Goal: Browse casually

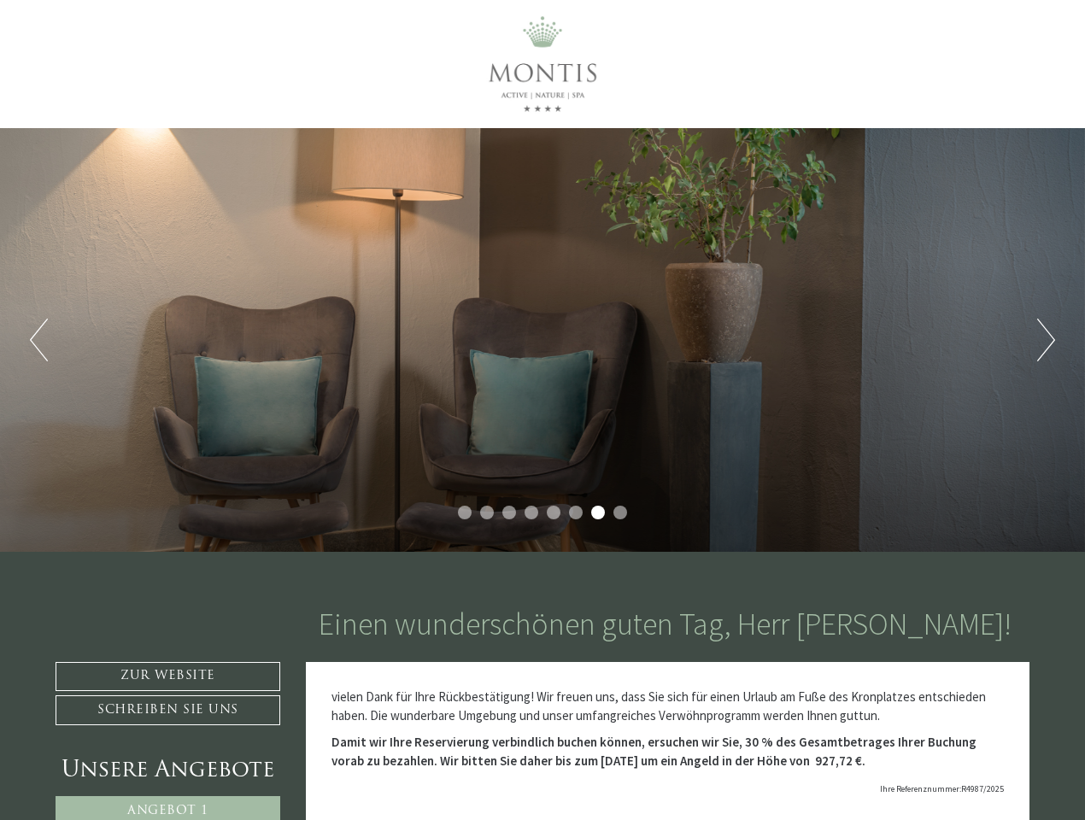
click at [542, 410] on div "Previous Next 1 2 3 4 5 6 7 8" at bounding box center [542, 340] width 1085 height 424
click at [38, 340] on button "Previous" at bounding box center [39, 340] width 18 height 43
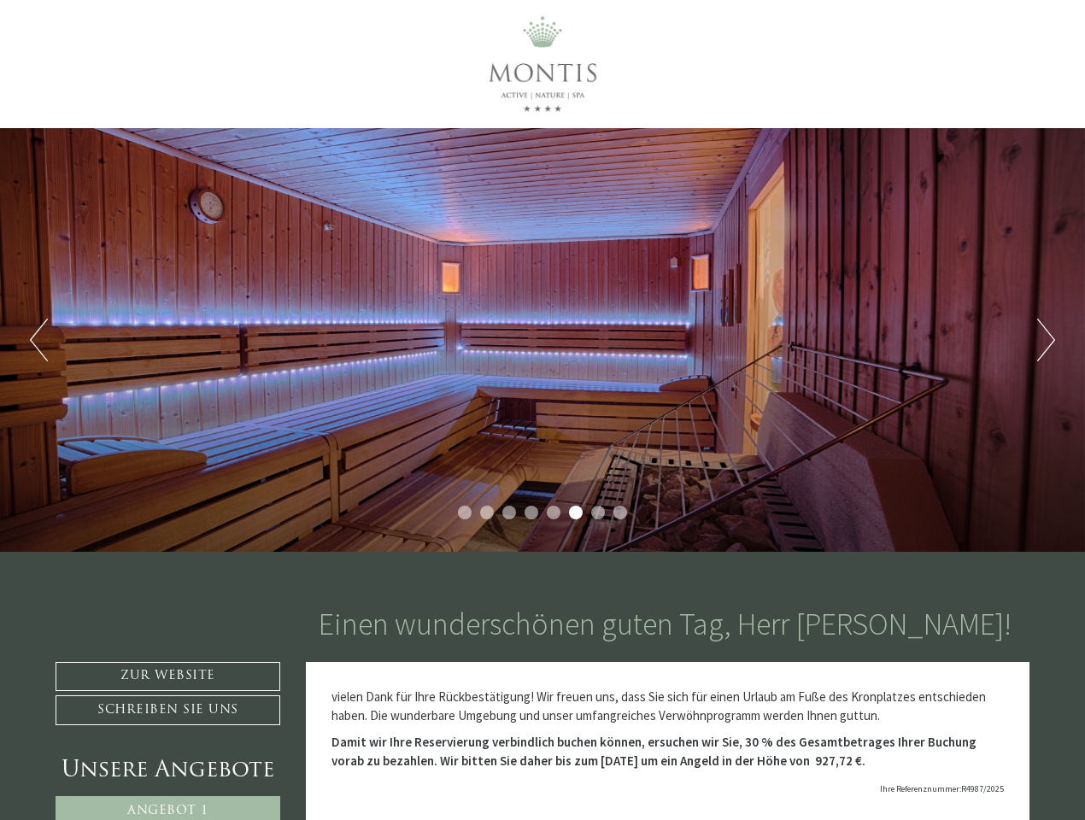
click at [542, 340] on div "Previous Next 1 2 3 4 5 6 7 8" at bounding box center [542, 340] width 1085 height 424
click at [1045, 340] on button "Next" at bounding box center [1046, 340] width 18 height 43
click at [465, 512] on li "1" at bounding box center [465, 513] width 14 height 14
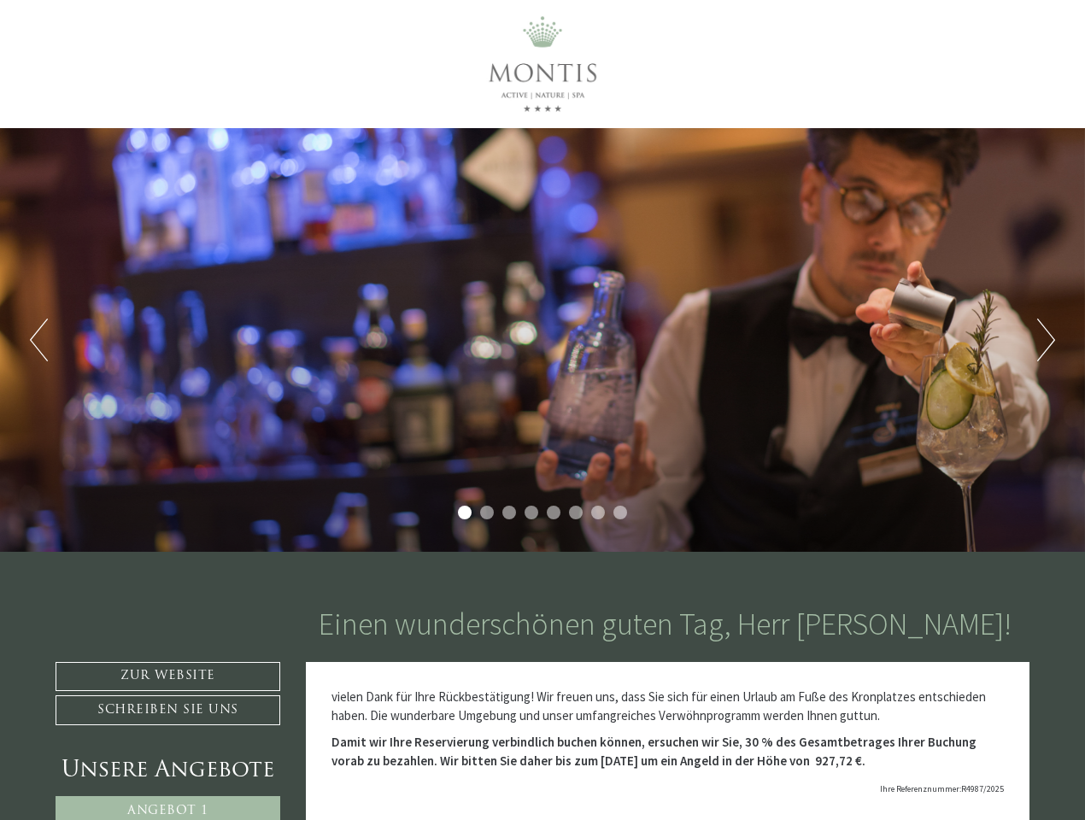
click at [487, 512] on li "2" at bounding box center [487, 513] width 14 height 14
click at [509, 512] on li "3" at bounding box center [509, 513] width 14 height 14
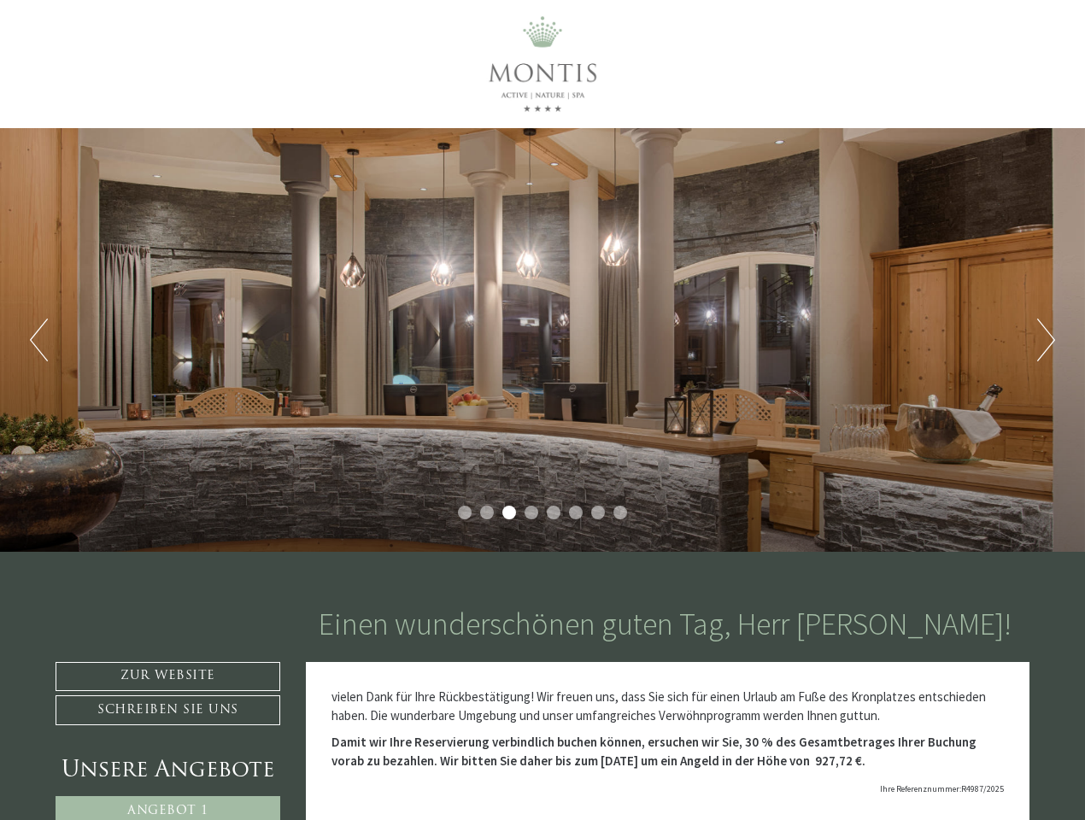
click at [531, 512] on li "4" at bounding box center [531, 513] width 14 height 14
click at [553, 512] on li "5" at bounding box center [554, 513] width 14 height 14
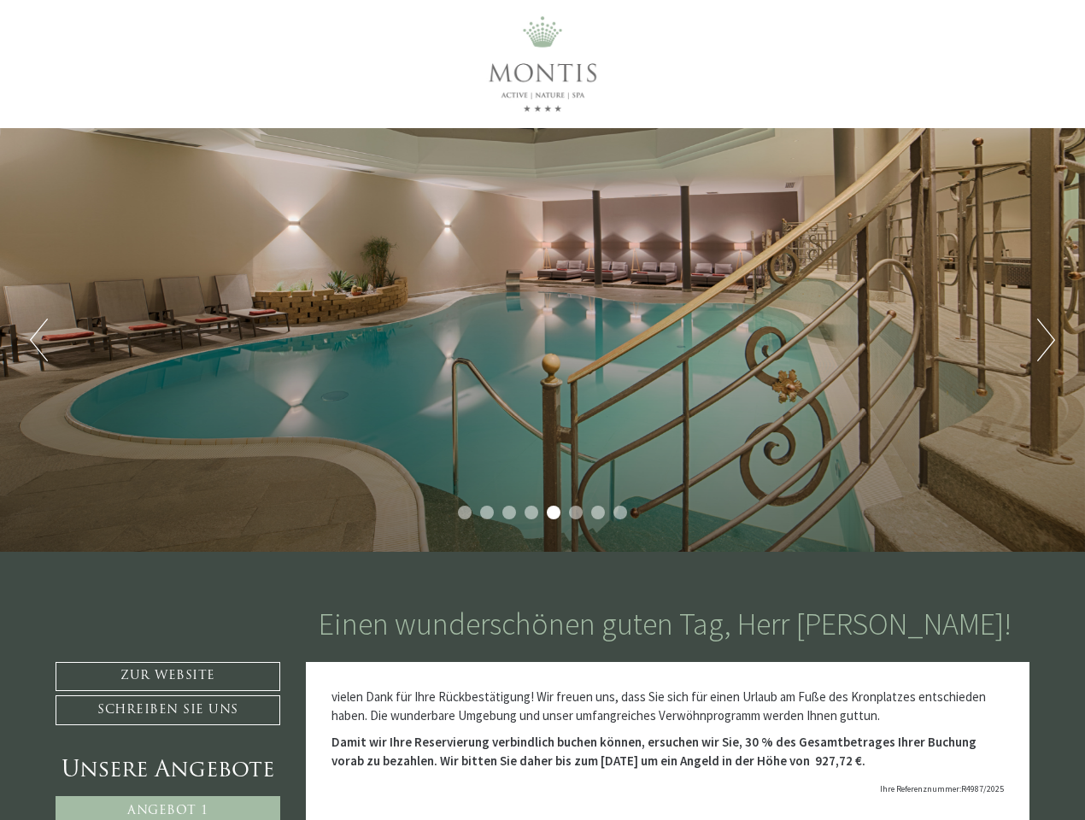
click at [576, 512] on li "6" at bounding box center [576, 513] width 14 height 14
